Goal: Transaction & Acquisition: Purchase product/service

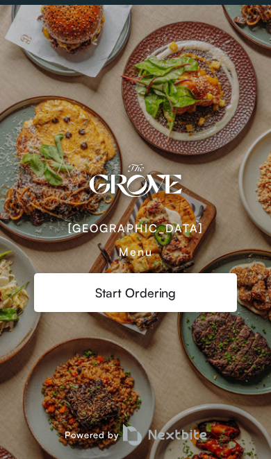
click at [147, 246] on div "Menu" at bounding box center [136, 252] width 34 height 14
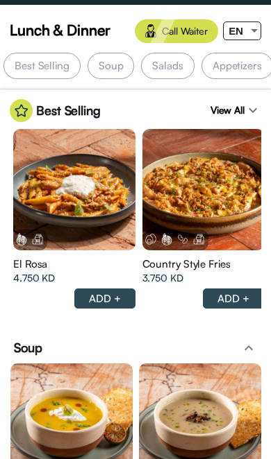
click at [258, 31] on div at bounding box center [254, 30] width 12 height 17
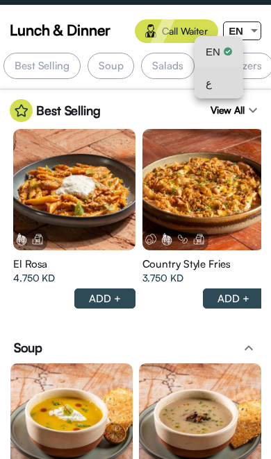
click at [229, 74] on div "ع" at bounding box center [218, 82] width 26 height 31
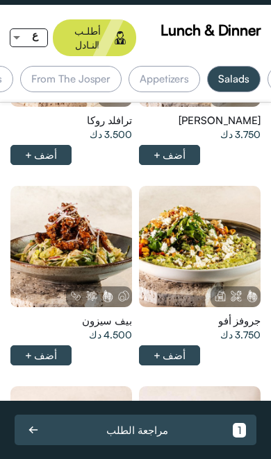
scroll to position [0, -122]
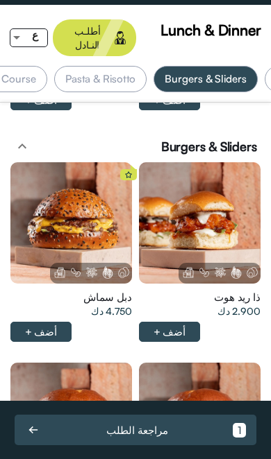
click at [264, 6] on div "Lunch & Dinner أطلـب النـادل ع الأكثر مبيعاً Soup Salads Appetizers From The Jo…" at bounding box center [135, 232] width 271 height 455
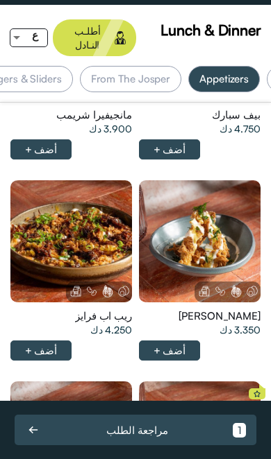
click at [139, 102] on div at bounding box center [200, 41] width 122 height 122
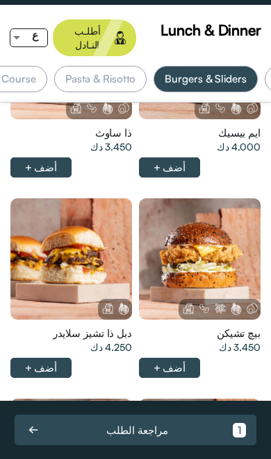
scroll to position [0, -366]
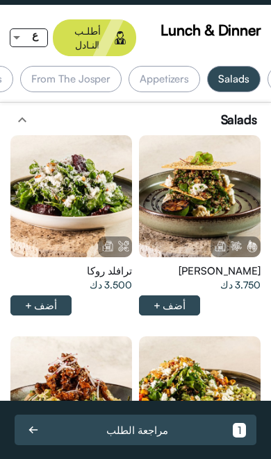
click at [248, 187] on div at bounding box center [200, 196] width 122 height 122
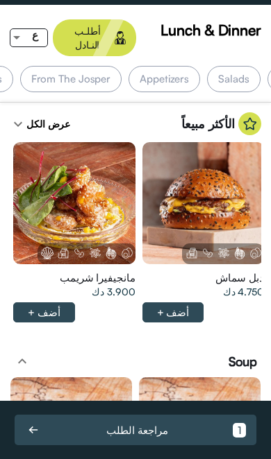
click at [185, 271] on div "دبل سماش" at bounding box center [203, 278] width 122 height 14
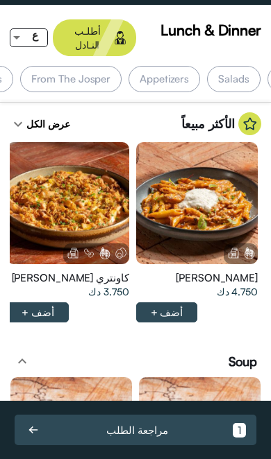
click at [223, 164] on div at bounding box center [197, 203] width 122 height 122
click at [163, 307] on div "أضف +" at bounding box center [167, 313] width 62 height 20
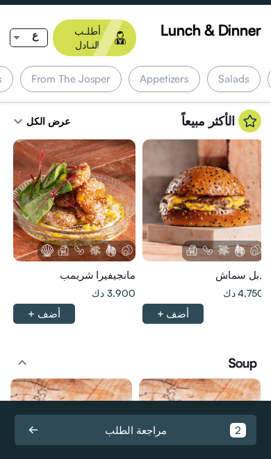
click at [55, 110] on div "عرض الكل expand_more" at bounding box center [40, 121] width 60 height 23
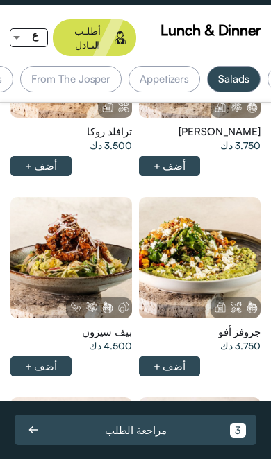
scroll to position [1520, 0]
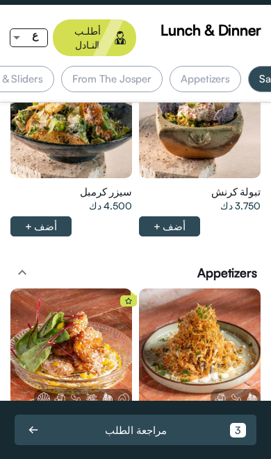
click at [194, 66] on div "Appetizers" at bounding box center [204, 79] width 71 height 26
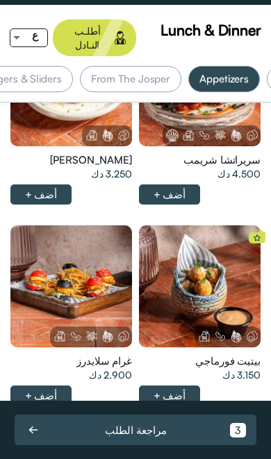
scroll to position [2082, 0]
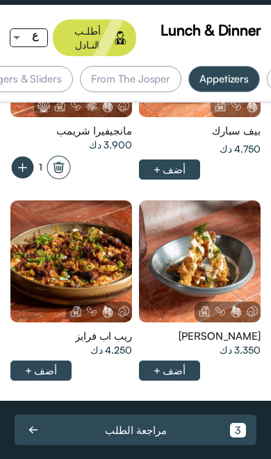
click at [139, 118] on div at bounding box center [200, 57] width 122 height 122
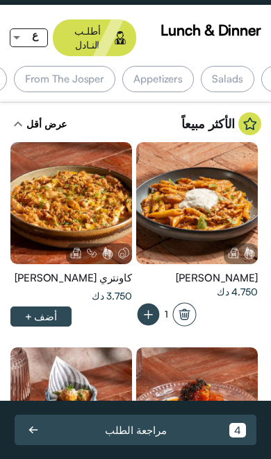
click at [171, 66] on div "Appetizers" at bounding box center [157, 79] width 71 height 26
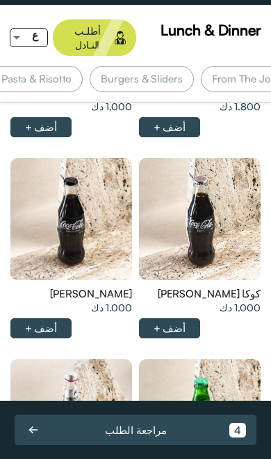
click at [169, 66] on div "Burgers & Sliders" at bounding box center [141, 79] width 103 height 26
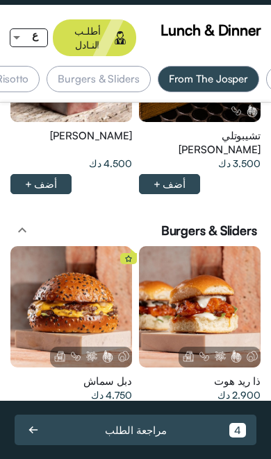
click at [225, 269] on div at bounding box center [200, 307] width 122 height 122
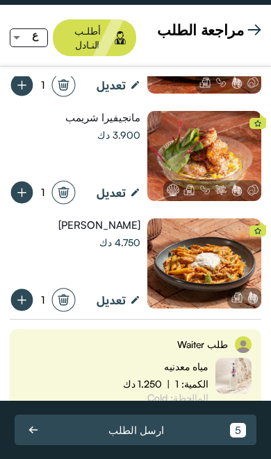
click at [243, 34] on span "مراجعة الطلب" at bounding box center [200, 29] width 87 height 21
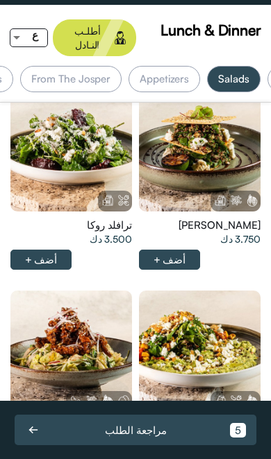
click at [225, 130] on div at bounding box center [200, 151] width 122 height 122
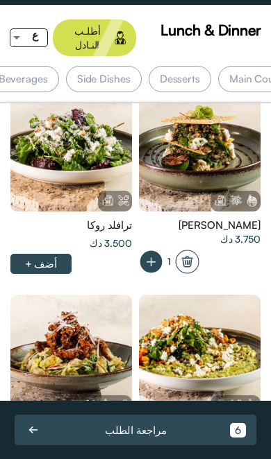
click at [130, 68] on div "Side Dishes" at bounding box center [104, 79] width 76 height 26
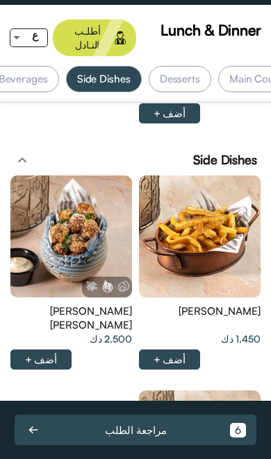
click at [204, 66] on div "Desserts" at bounding box center [180, 79] width 62 height 26
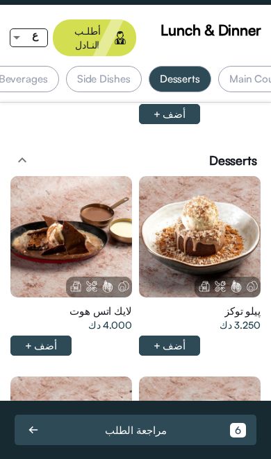
click at [124, 66] on div "Side Dishes" at bounding box center [104, 79] width 76 height 26
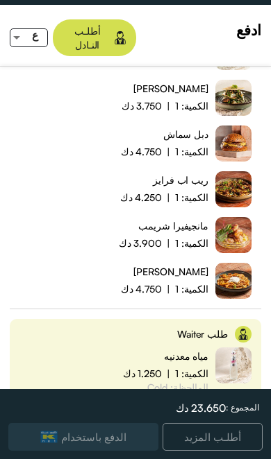
scroll to position [216, 0]
